Goal: Task Accomplishment & Management: Manage account settings

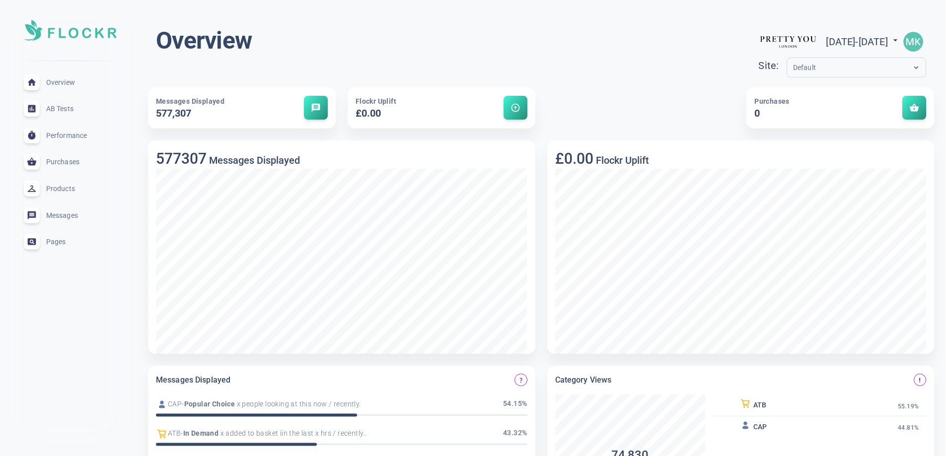
click at [50, 77] on div "Overview expand_less" at bounding box center [70, 82] width 108 height 27
click at [32, 79] on icon at bounding box center [32, 81] width 8 height 7
click at [919, 41] on img "button" at bounding box center [913, 42] width 20 height 20
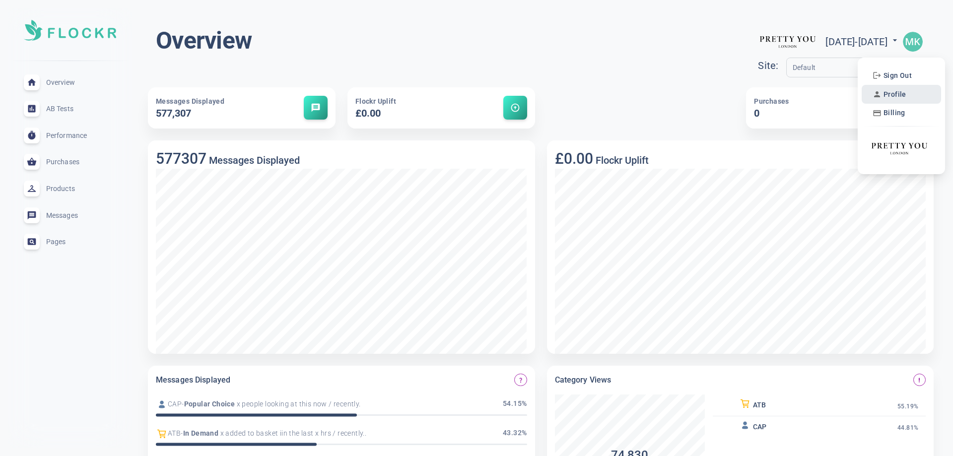
click at [909, 92] on div "Profile" at bounding box center [890, 94] width 40 height 14
click at [888, 94] on span "Profile" at bounding box center [895, 94] width 23 height 8
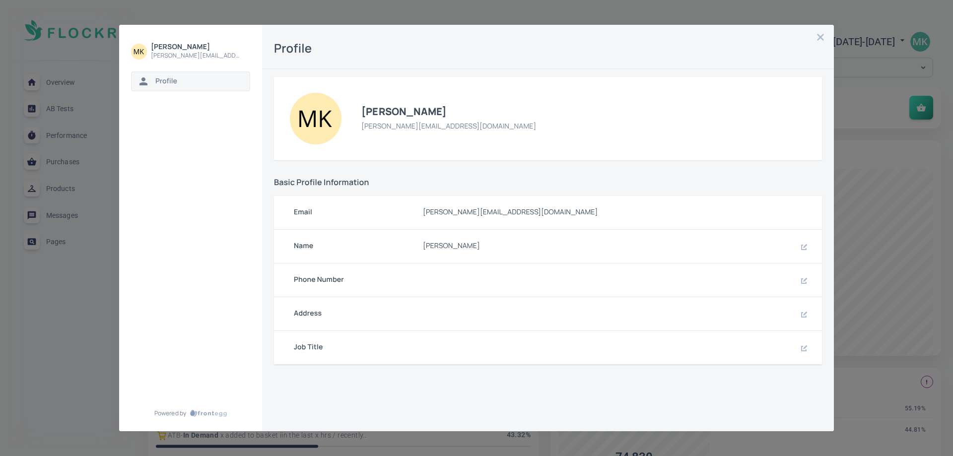
click at [816, 33] on button "button" at bounding box center [821, 37] width 14 height 14
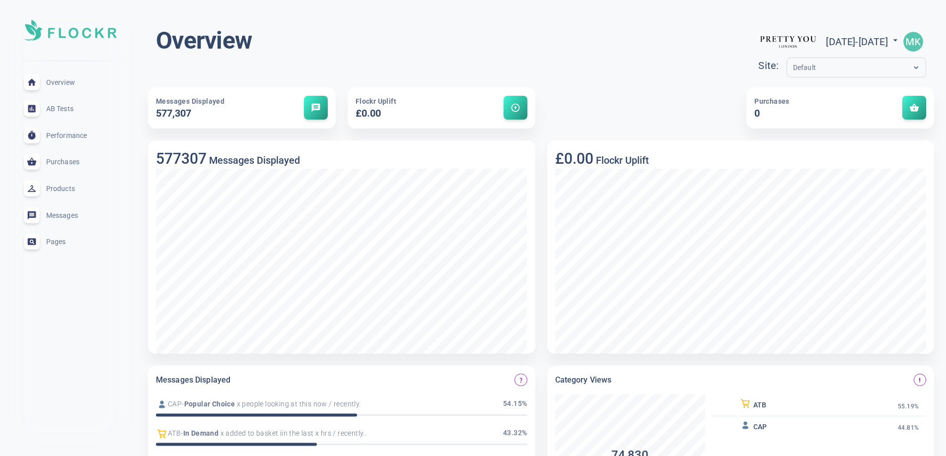
click at [882, 45] on span "[DATE] - [DATE]" at bounding box center [863, 42] width 74 height 12
select select "7"
select select "2025"
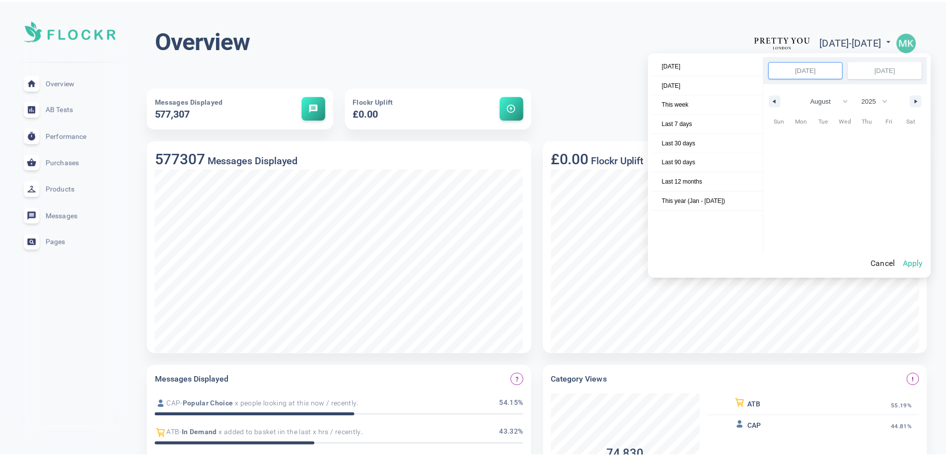
scroll to position [136031, 0]
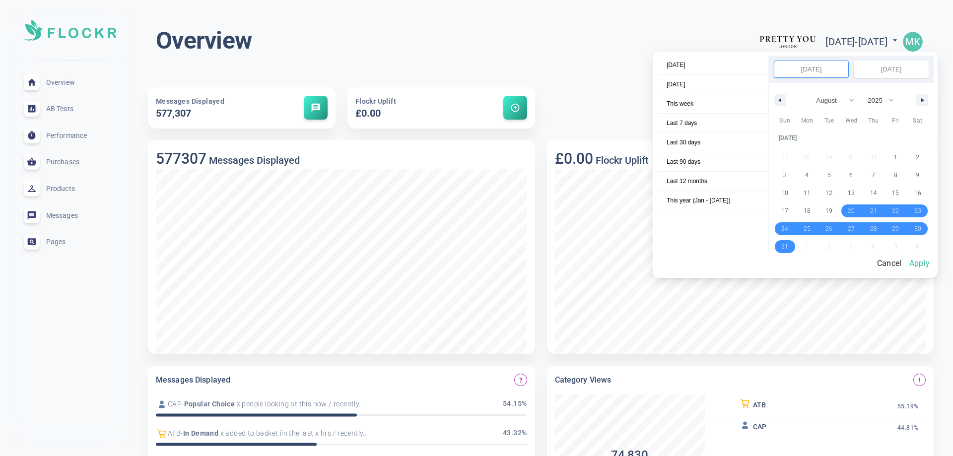
click at [906, 39] on div at bounding box center [476, 228] width 953 height 456
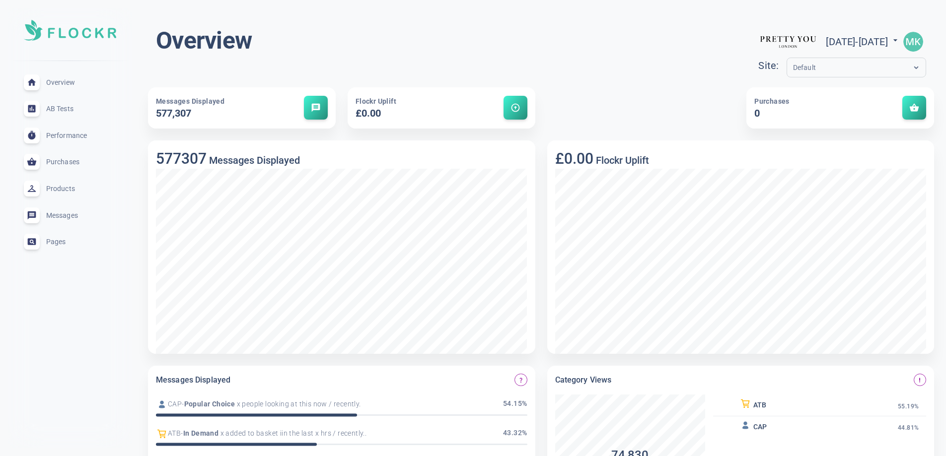
click at [910, 39] on img "button" at bounding box center [913, 42] width 20 height 20
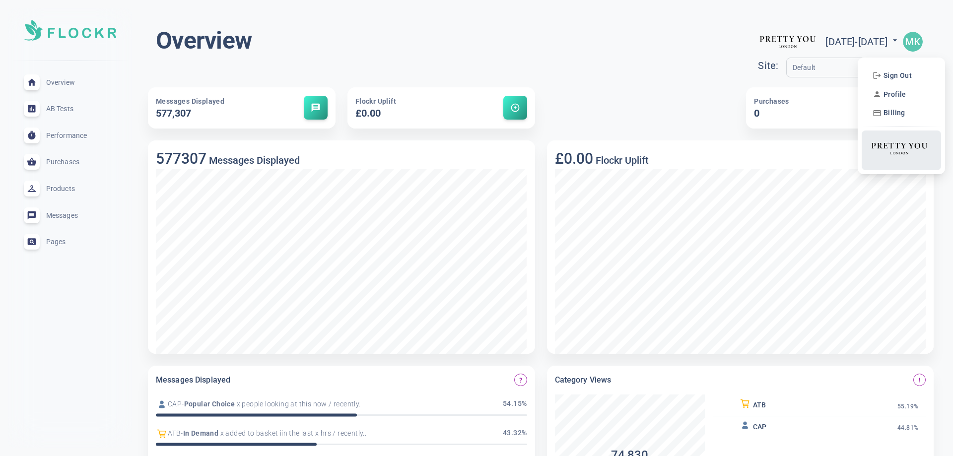
click at [900, 147] on img at bounding box center [900, 148] width 60 height 31
click at [914, 151] on img at bounding box center [900, 148] width 60 height 31
click at [899, 154] on img at bounding box center [900, 148] width 60 height 31
click at [585, 70] on div at bounding box center [476, 228] width 953 height 456
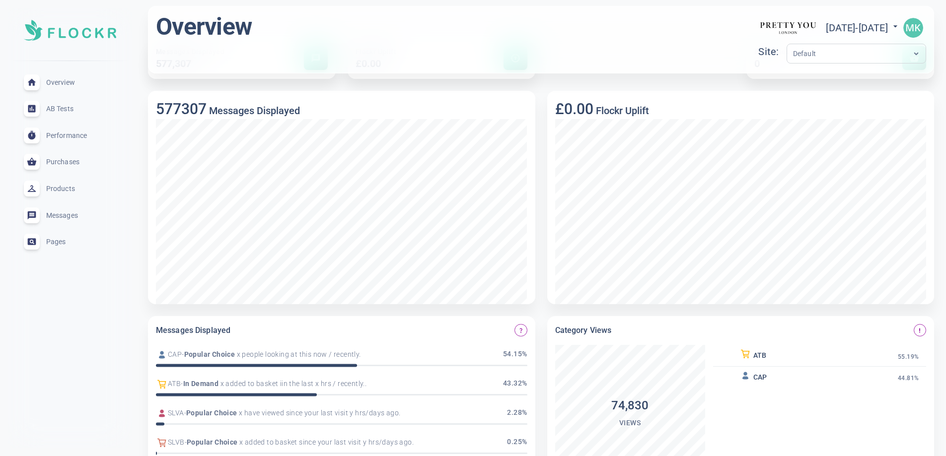
scroll to position [0, 0]
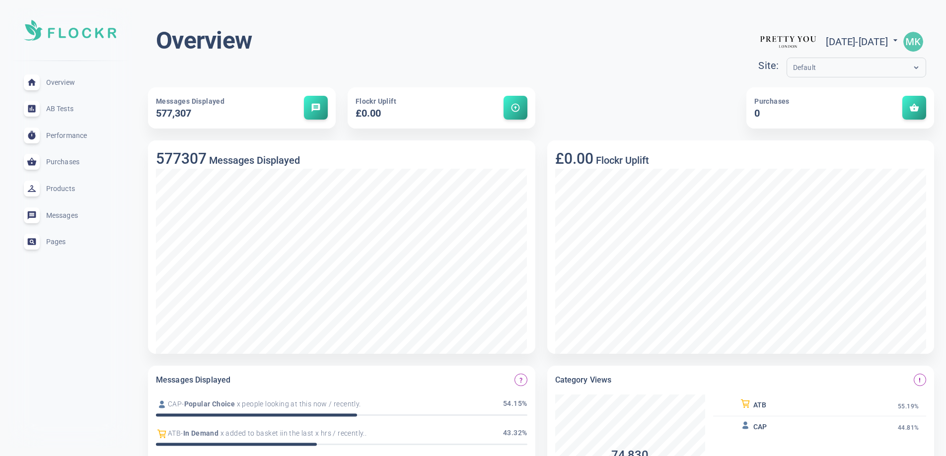
click at [918, 41] on img "button" at bounding box center [913, 42] width 20 height 20
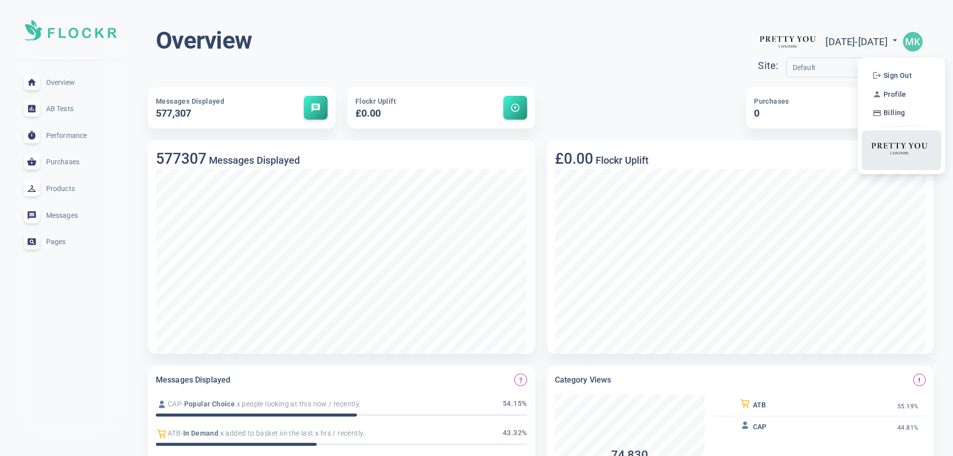
click at [891, 146] on img at bounding box center [900, 148] width 60 height 31
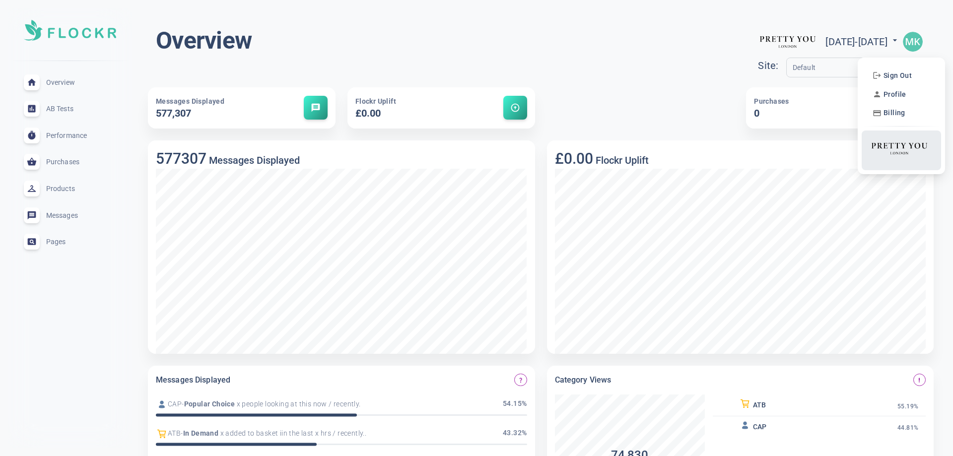
click at [891, 146] on img at bounding box center [900, 148] width 60 height 31
click at [604, 103] on div at bounding box center [476, 228] width 953 height 456
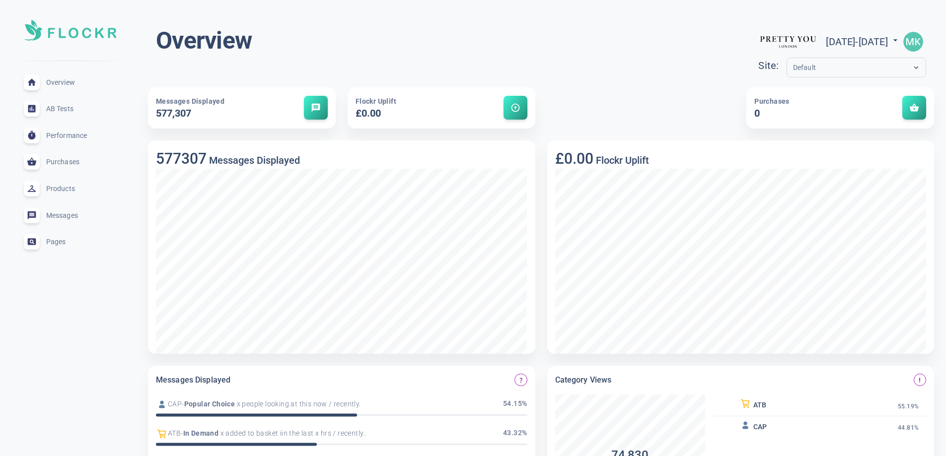
click at [908, 40] on img "button" at bounding box center [913, 42] width 20 height 20
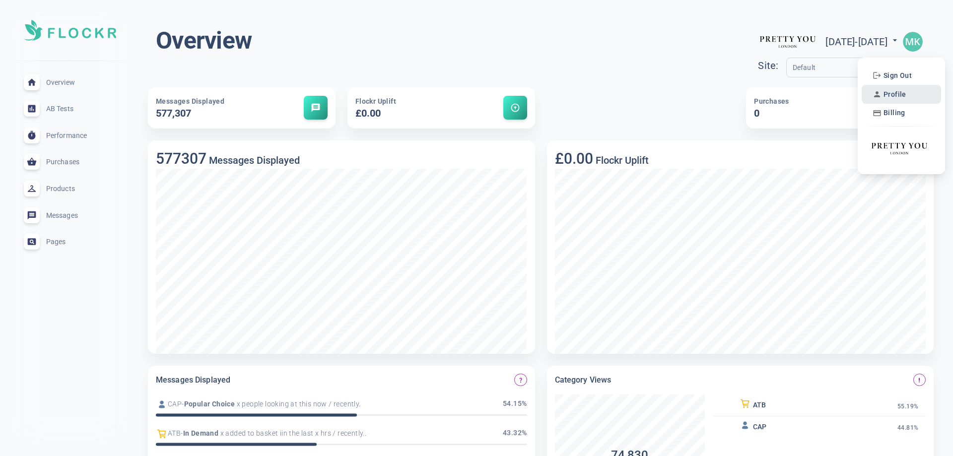
click at [905, 90] on span "Profile" at bounding box center [895, 94] width 23 height 8
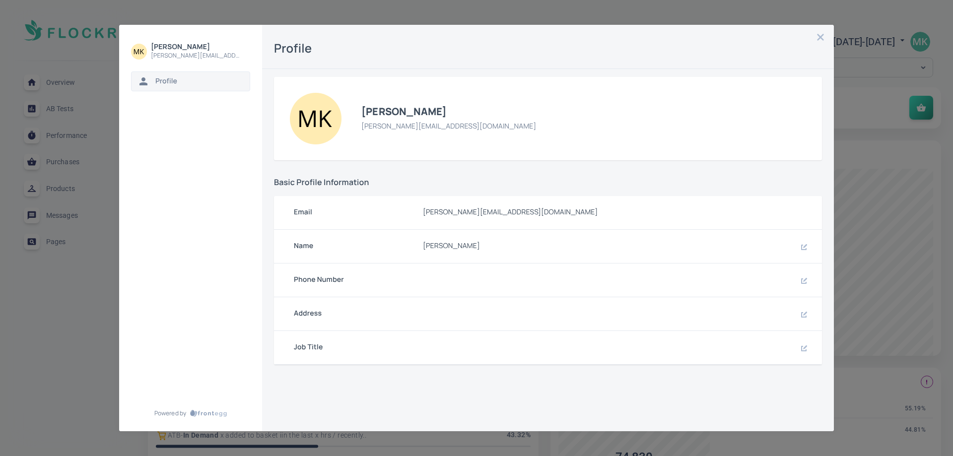
click at [879, 217] on div "[PERSON_NAME] [PERSON_NAME][EMAIL_ADDRESS][DOMAIN_NAME] Profile Powered by Prof…" at bounding box center [476, 228] width 953 height 456
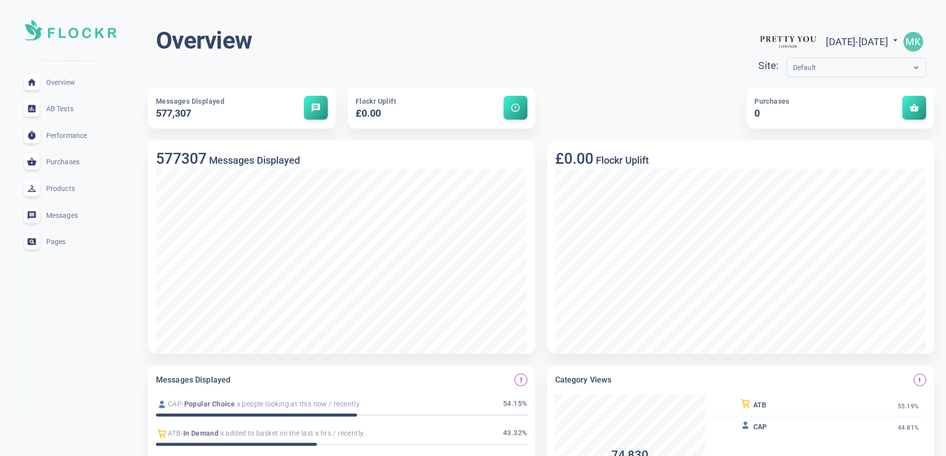
click at [903, 40] on img "button" at bounding box center [913, 42] width 20 height 20
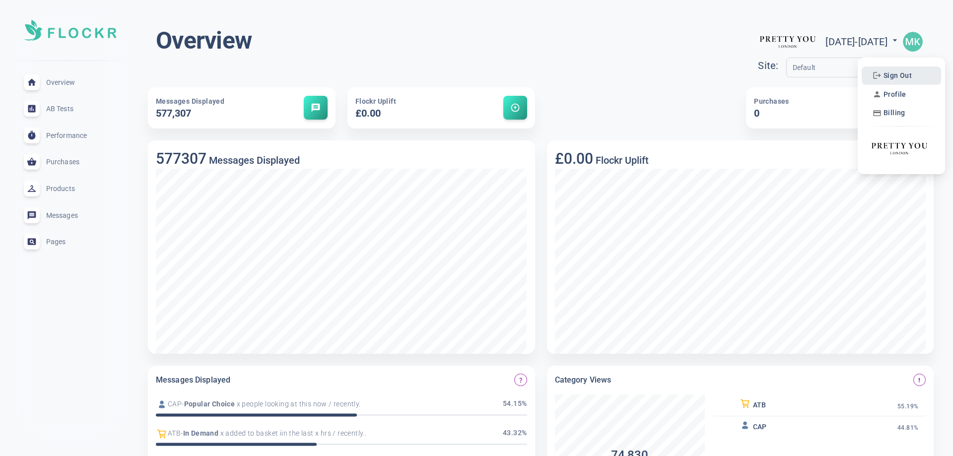
click at [897, 79] on span "Sign Out" at bounding box center [898, 75] width 28 height 8
